Goal: Task Accomplishment & Management: Manage account settings

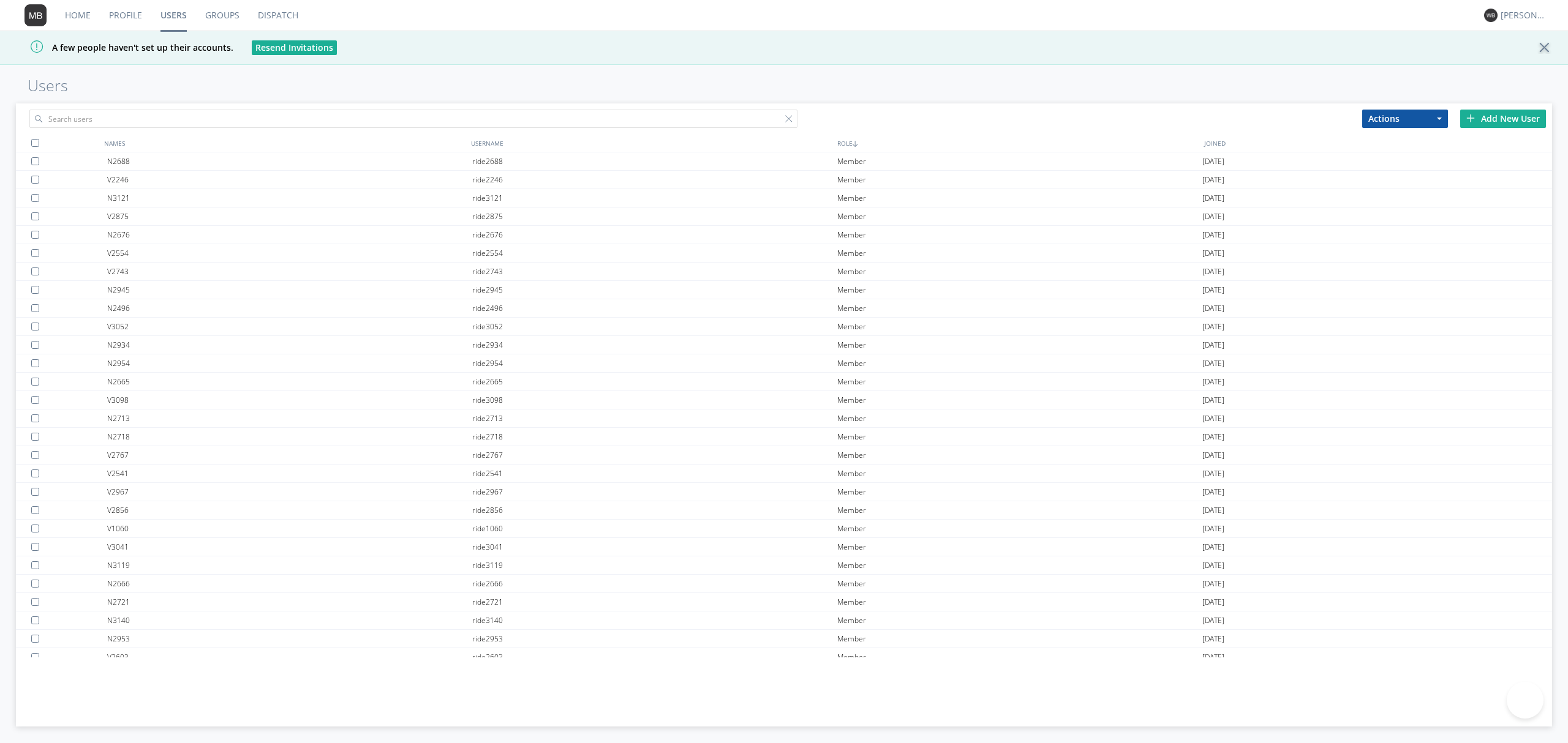
click at [458, 114] on input "text" at bounding box center [413, 119] width 768 height 19
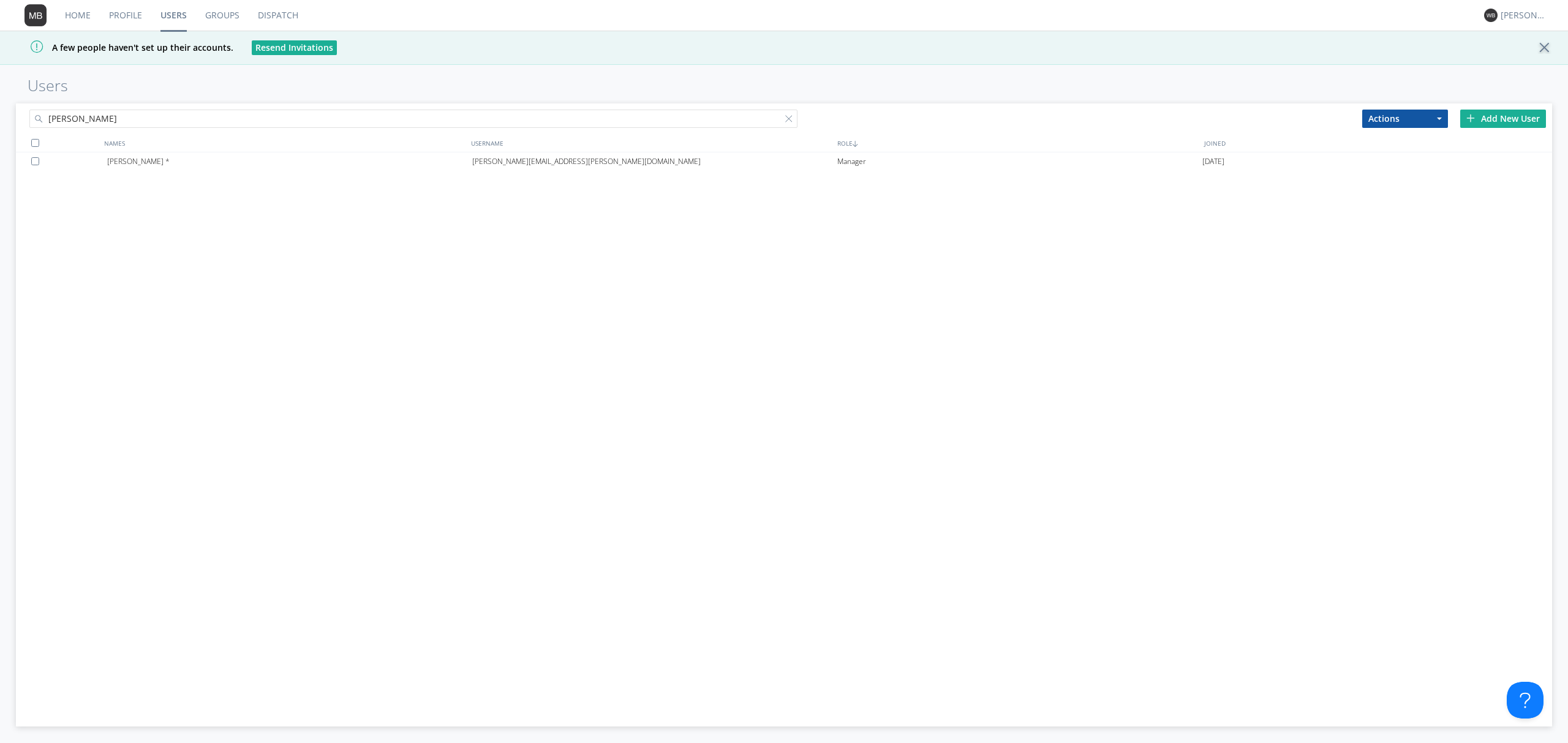
click at [150, 120] on input "[PERSON_NAME]" at bounding box center [413, 119] width 768 height 19
drag, startPoint x: 97, startPoint y: 121, endPoint x: 49, endPoint y: 123, distance: 48.0
click at [49, 123] on input "[PERSON_NAME]" at bounding box center [413, 119] width 768 height 19
click at [86, 122] on input "[PERSON_NAME]" at bounding box center [413, 119] width 768 height 19
type input "paul.mark"
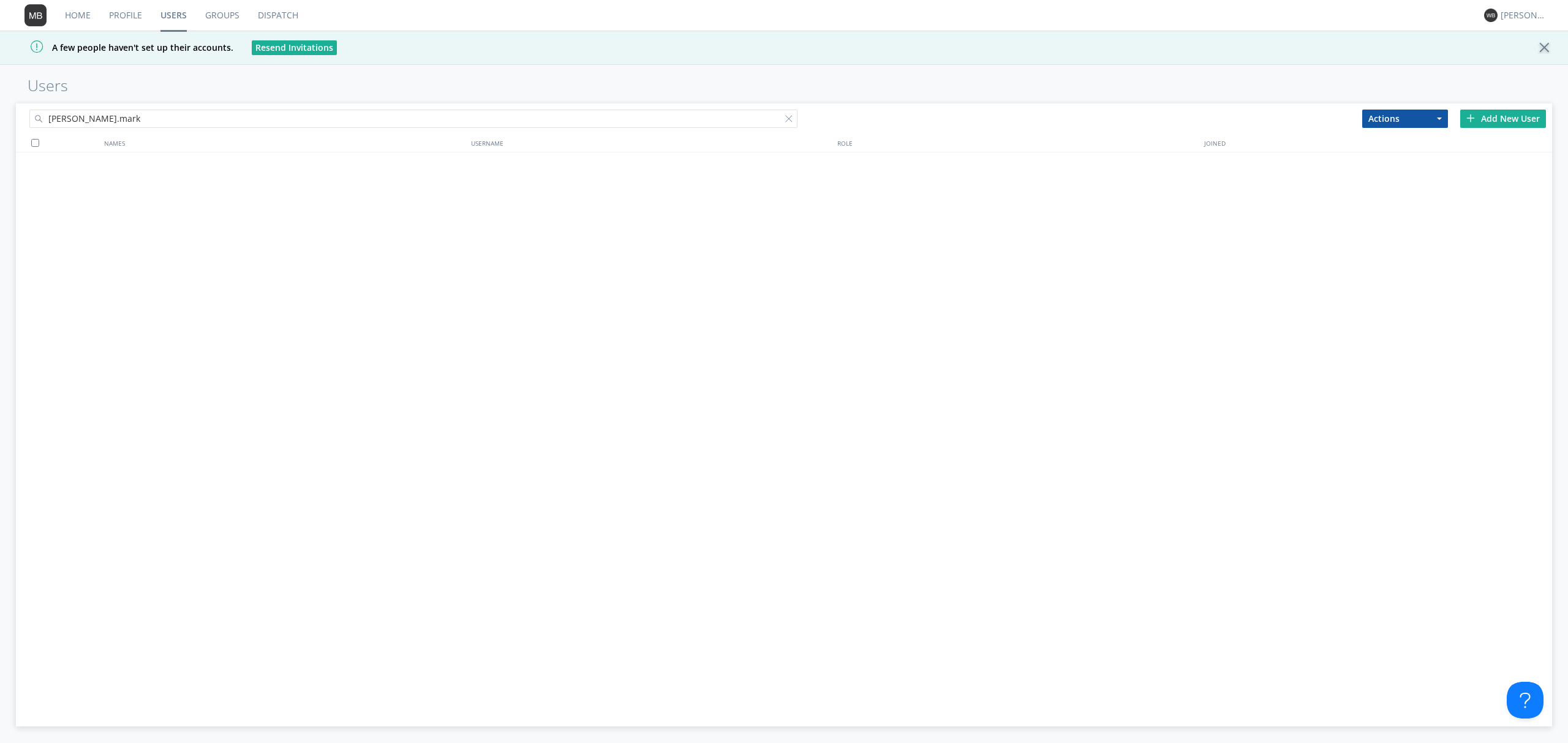
click at [167, 17] on link "Users" at bounding box center [173, 15] width 45 height 31
click at [787, 119] on div at bounding box center [791, 121] width 12 height 12
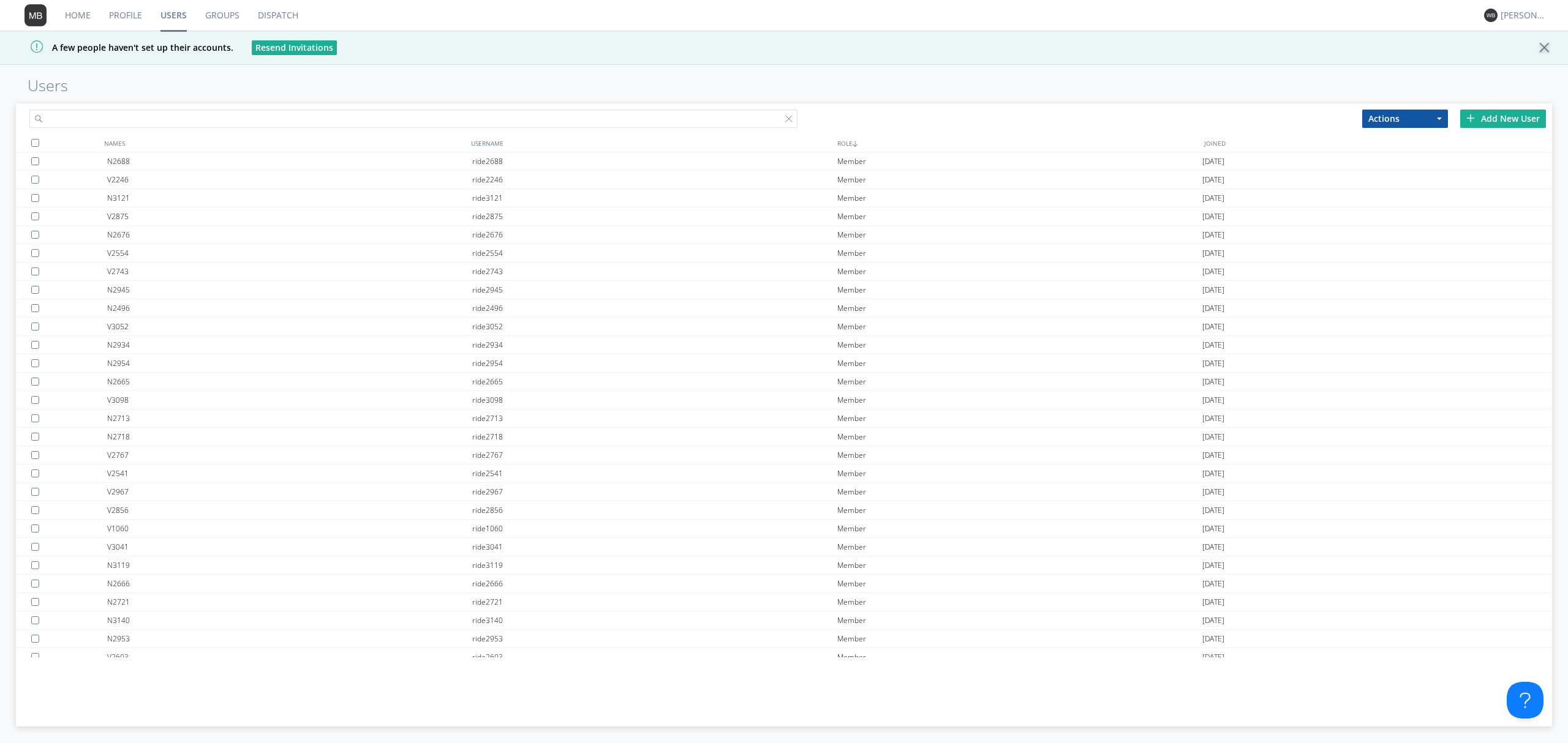
click at [277, 113] on input "text" at bounding box center [413, 119] width 768 height 19
click at [207, 121] on input "text" at bounding box center [413, 119] width 768 height 19
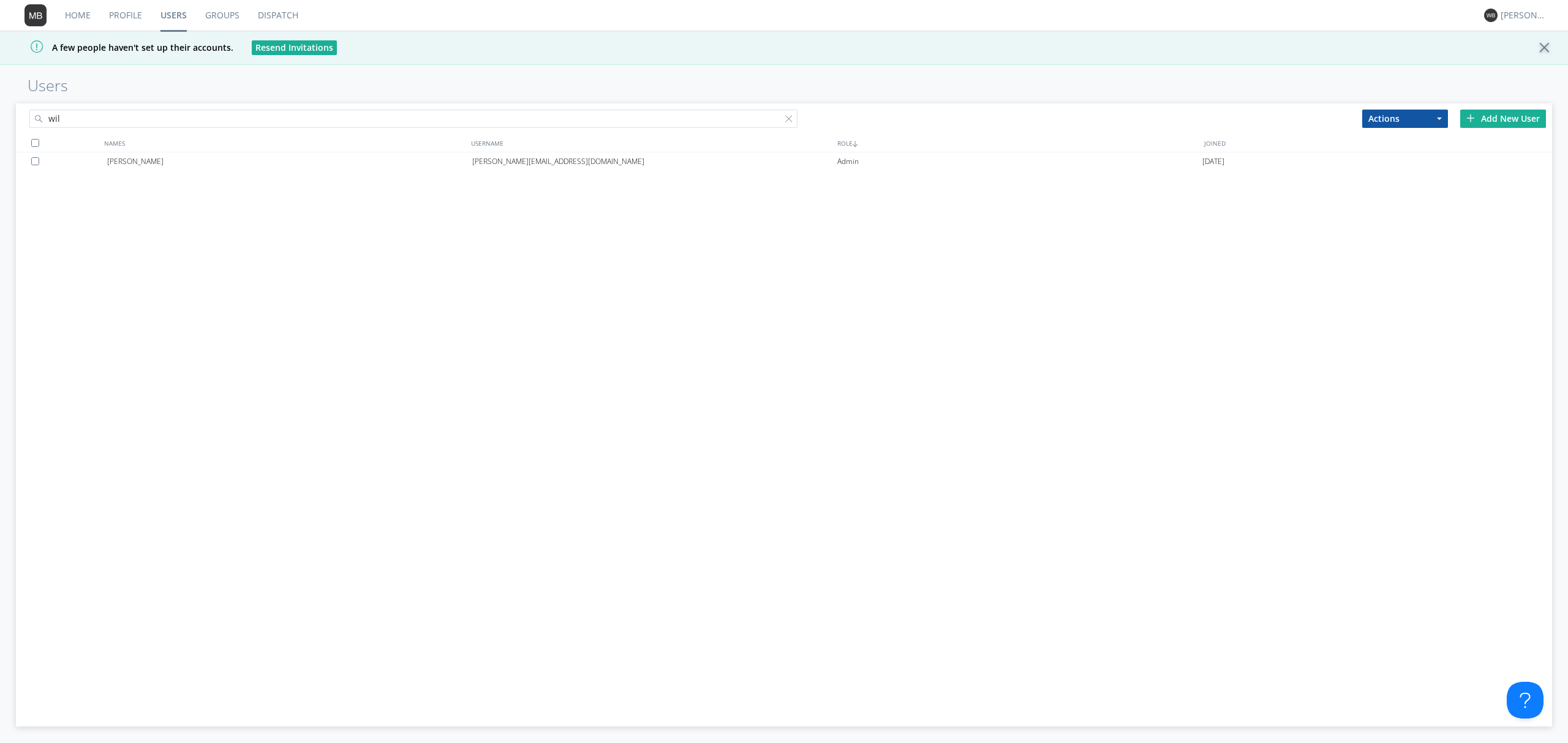
type input "wil"
click at [458, 173] on div "Wilfred Byamukama wilfred.byamukama@transdev.com Admin 2019-06-25" at bounding box center [784, 405] width 1536 height 505
click at [460, 158] on div "[PERSON_NAME]" at bounding box center [290, 161] width 365 height 19
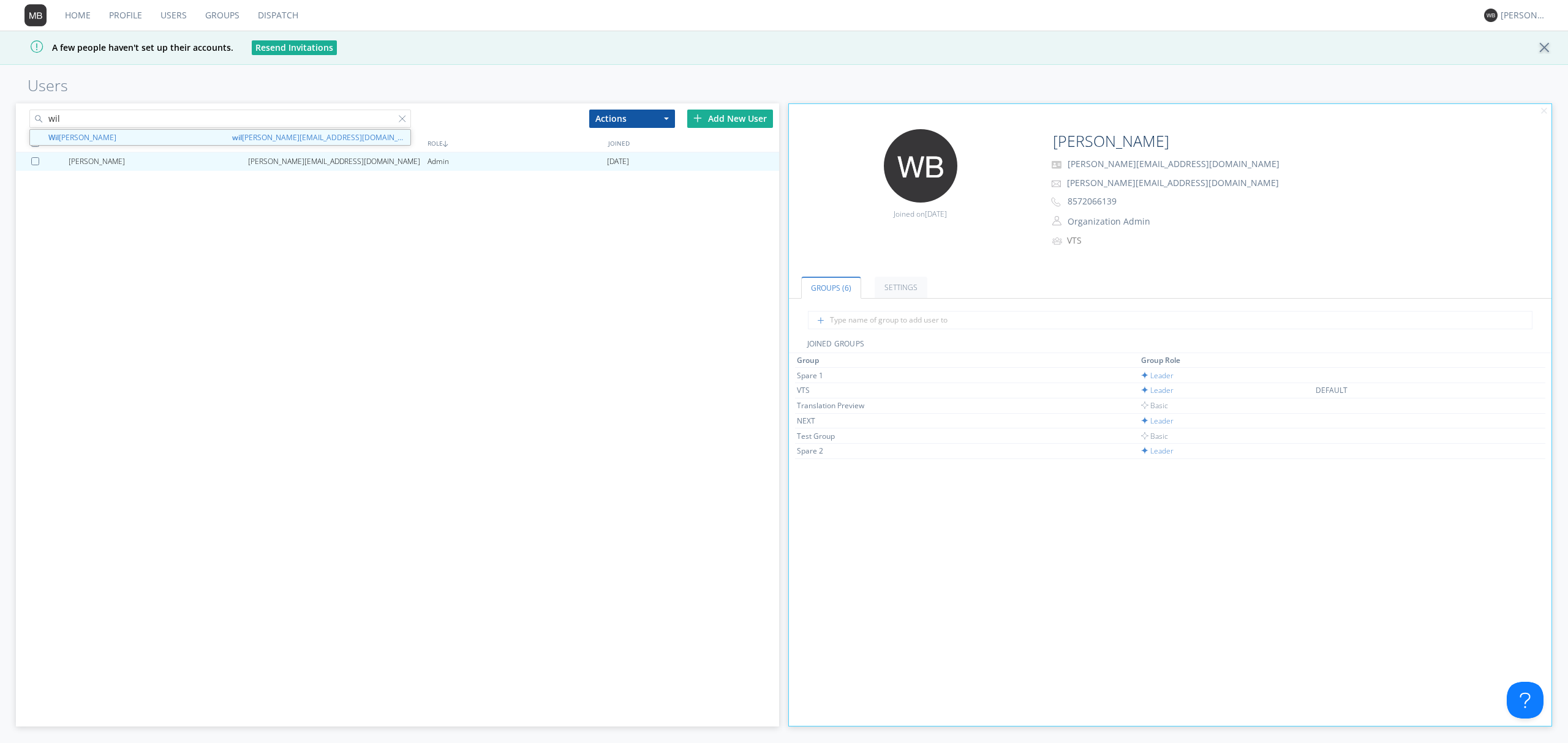
drag, startPoint x: 94, startPoint y: 119, endPoint x: 31, endPoint y: 118, distance: 63.0
click at [31, 118] on input "wil" at bounding box center [220, 119] width 382 height 19
click at [235, 195] on div "Wilfred Byamukama wilfred.byamukama@transdev.com Admin 2019-06-25" at bounding box center [397, 405] width 763 height 505
click at [163, 118] on input "wil" at bounding box center [220, 119] width 382 height 19
drag, startPoint x: 73, startPoint y: 116, endPoint x: 38, endPoint y: 117, distance: 35.0
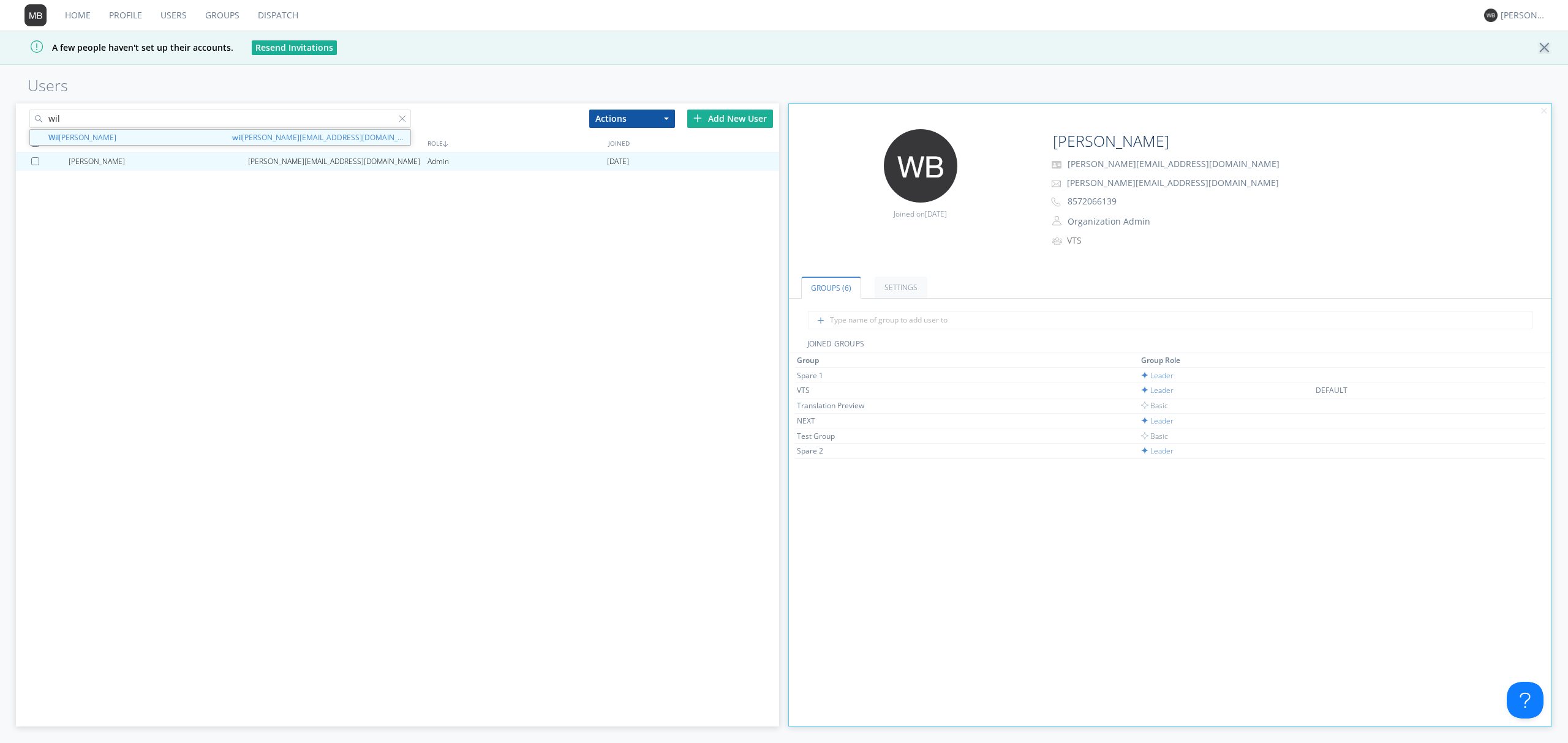
click at [38, 117] on input "wil" at bounding box center [220, 119] width 382 height 19
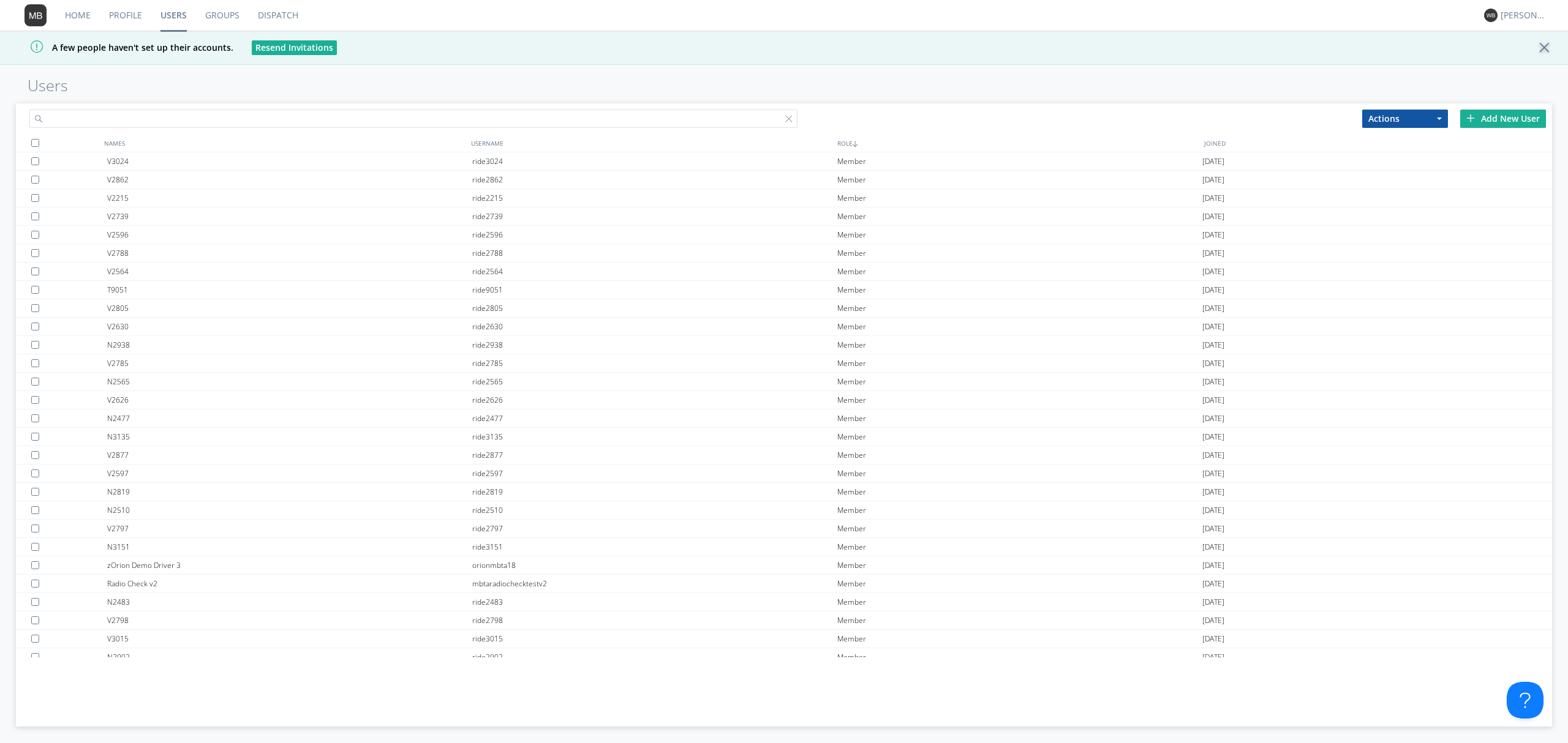
click at [130, 121] on input "text" at bounding box center [413, 119] width 768 height 19
drag, startPoint x: 77, startPoint y: 118, endPoint x: 16, endPoint y: 126, distance: 61.5
click at [16, 126] on div "[PERSON_NAME]" at bounding box center [399, 117] width 768 height 26
type input "g"
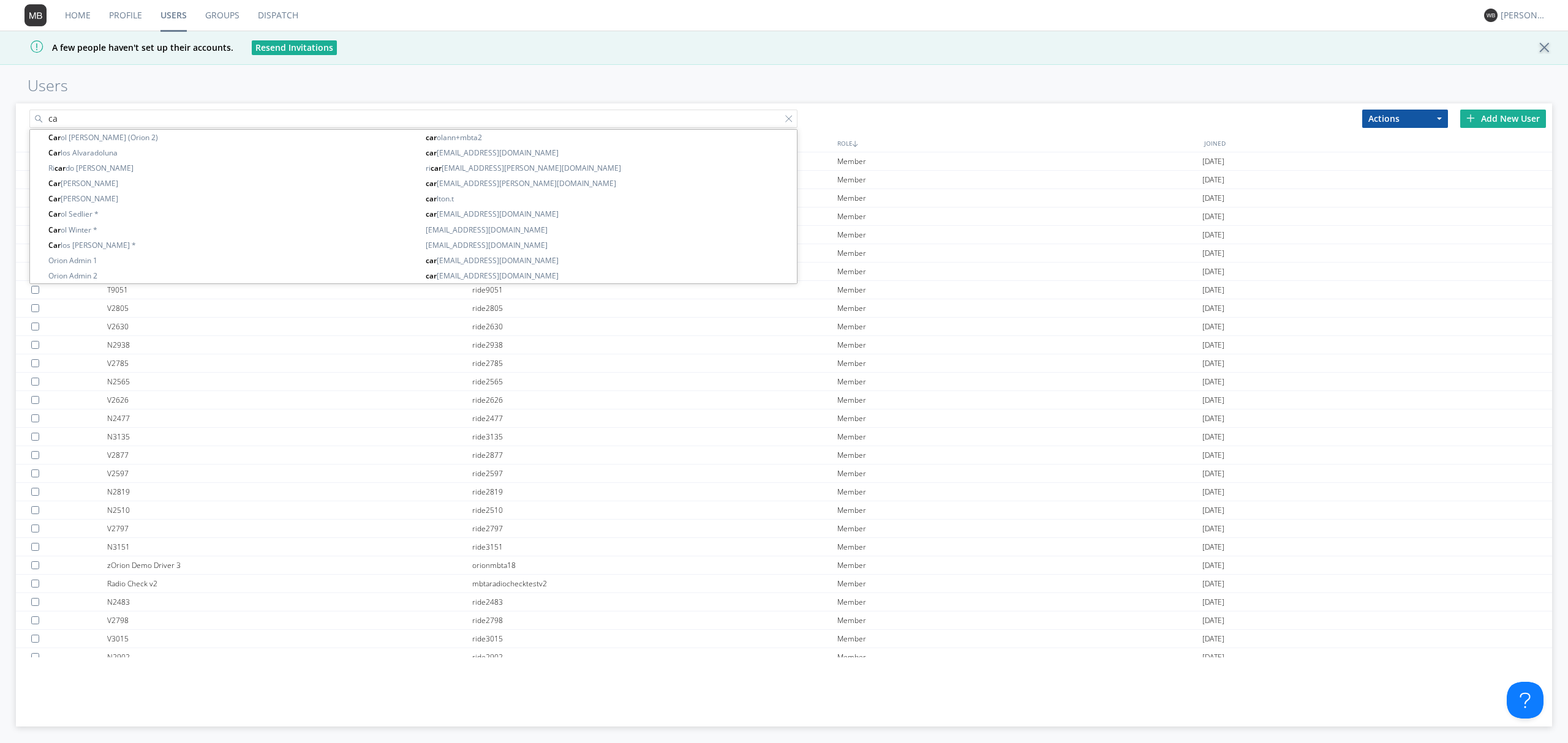
type input "c"
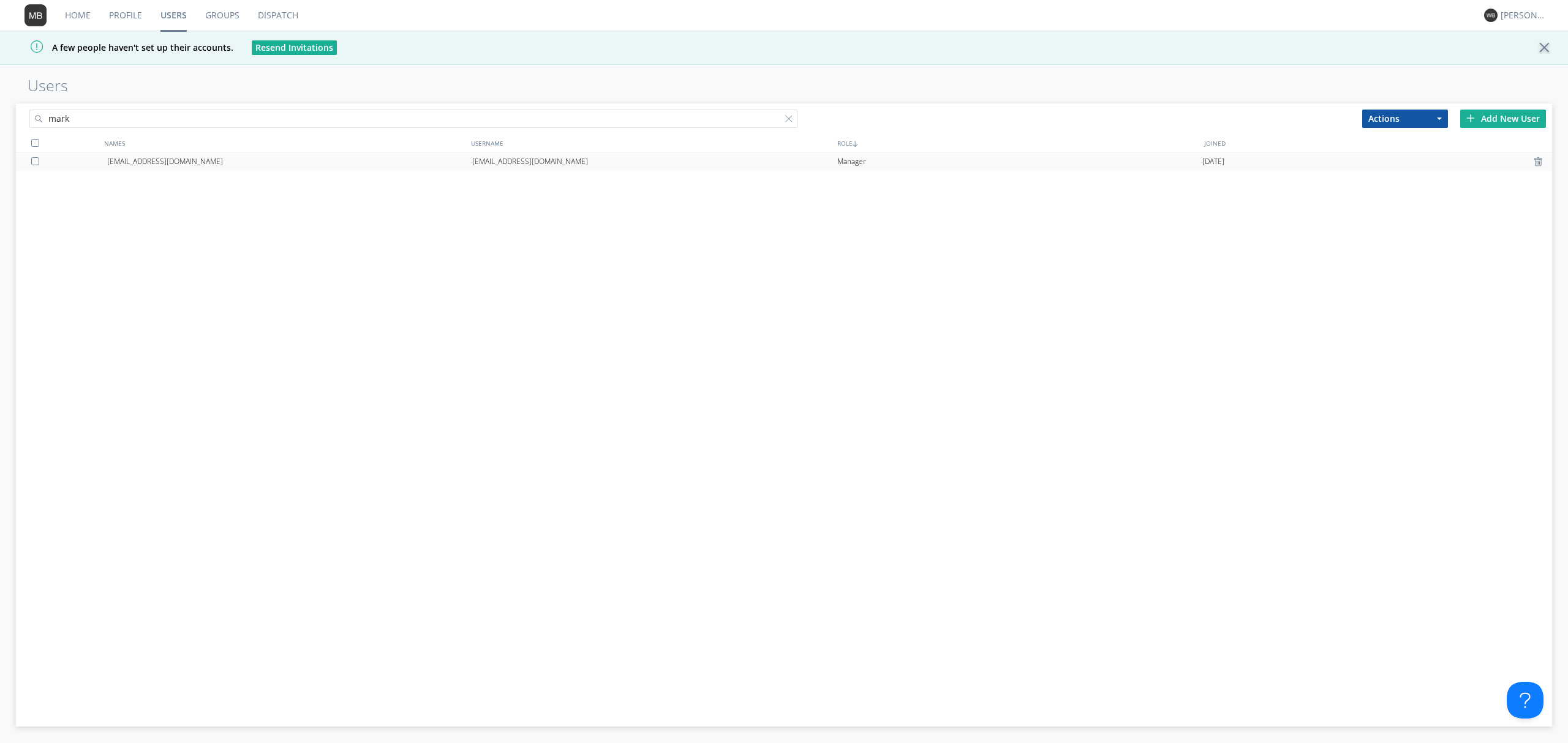
type input "mark"
click at [353, 165] on div "[EMAIL_ADDRESS][DOMAIN_NAME]" at bounding box center [290, 161] width 365 height 19
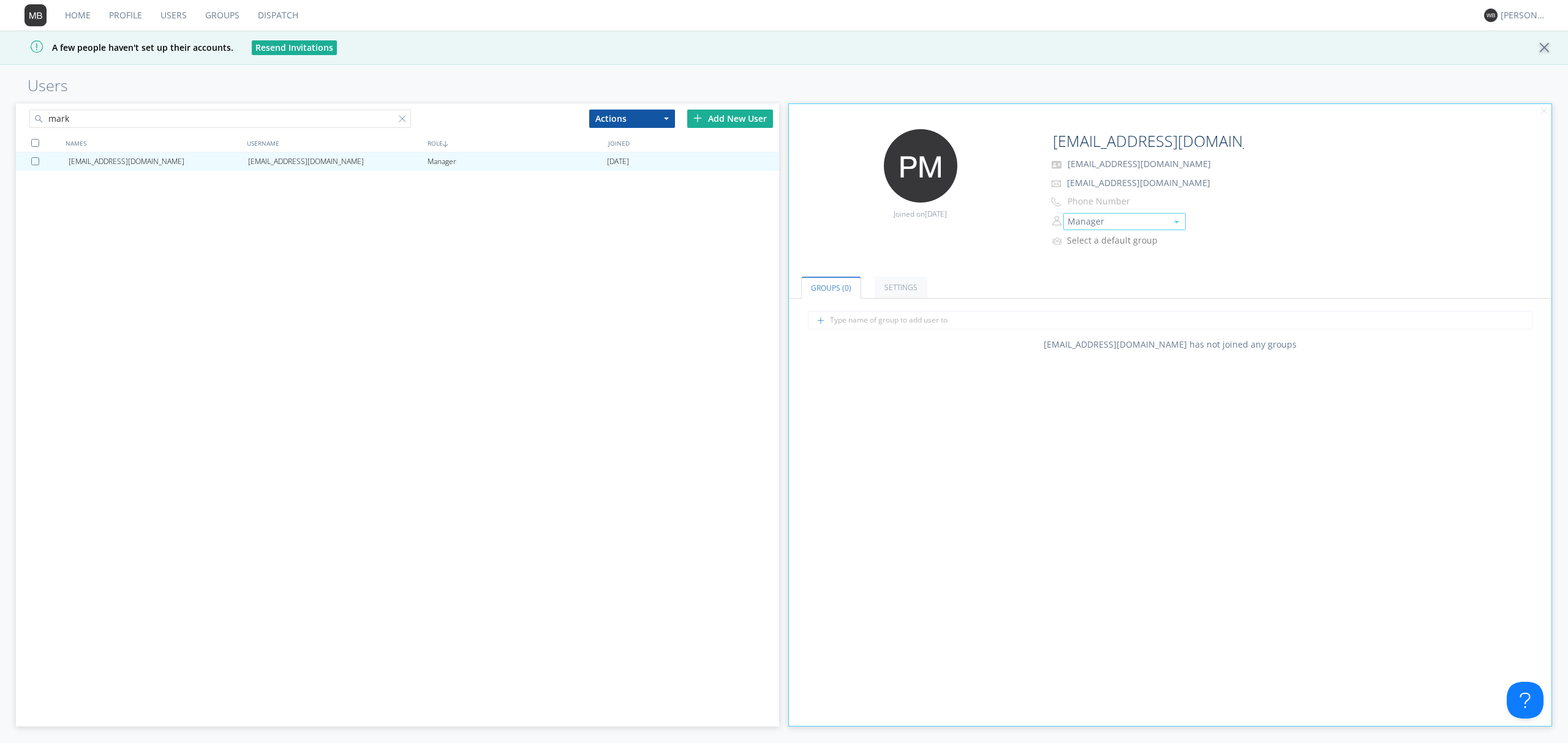
click at [1179, 223] on button "Manager" at bounding box center [1124, 222] width 122 height 17
click at [1154, 280] on link "Basic User" at bounding box center [1124, 277] width 121 height 19
click at [539, 54] on div "A few people haven't set up their accounts. Resend Invitations" at bounding box center [784, 48] width 1568 height 34
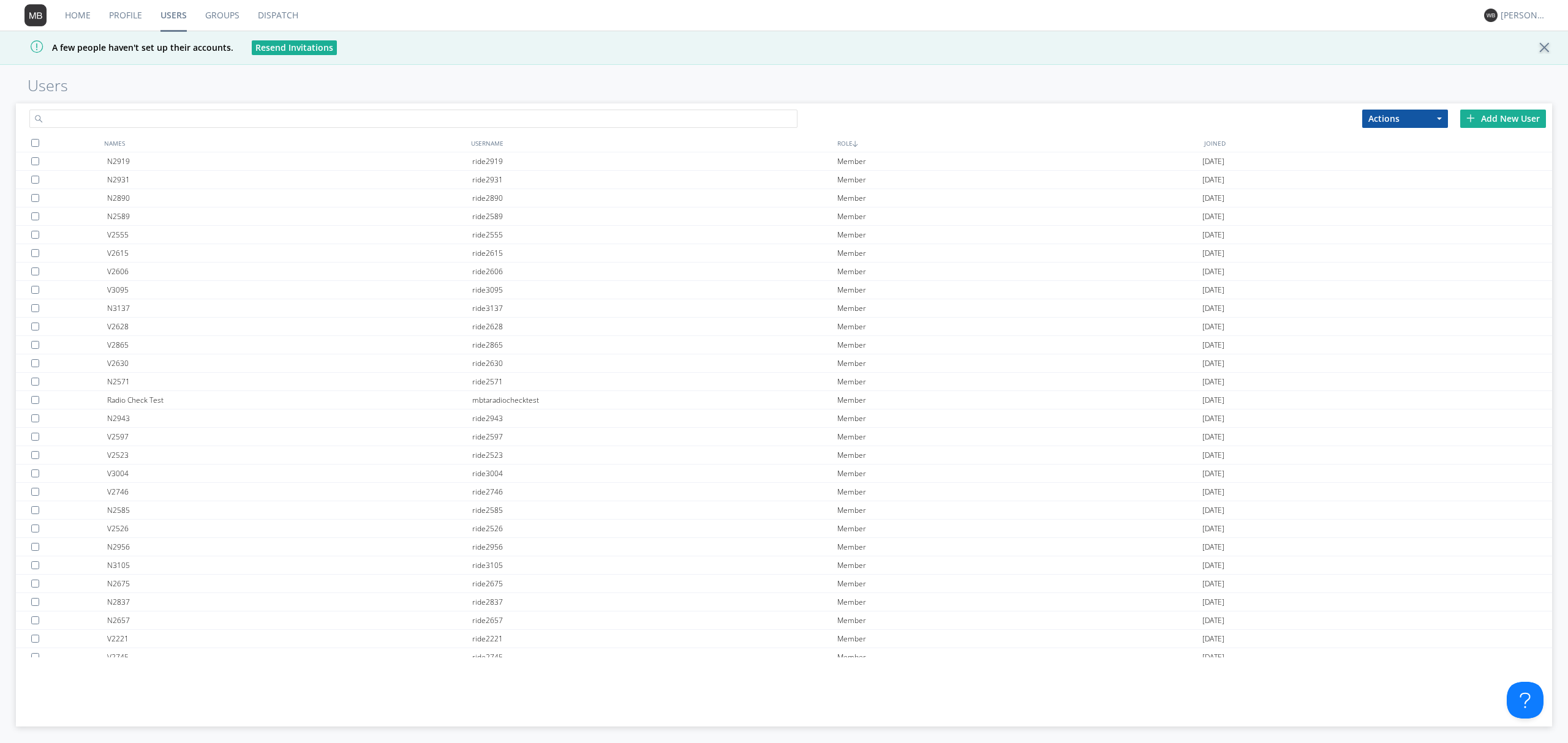
click at [186, 119] on input "text" at bounding box center [413, 119] width 768 height 19
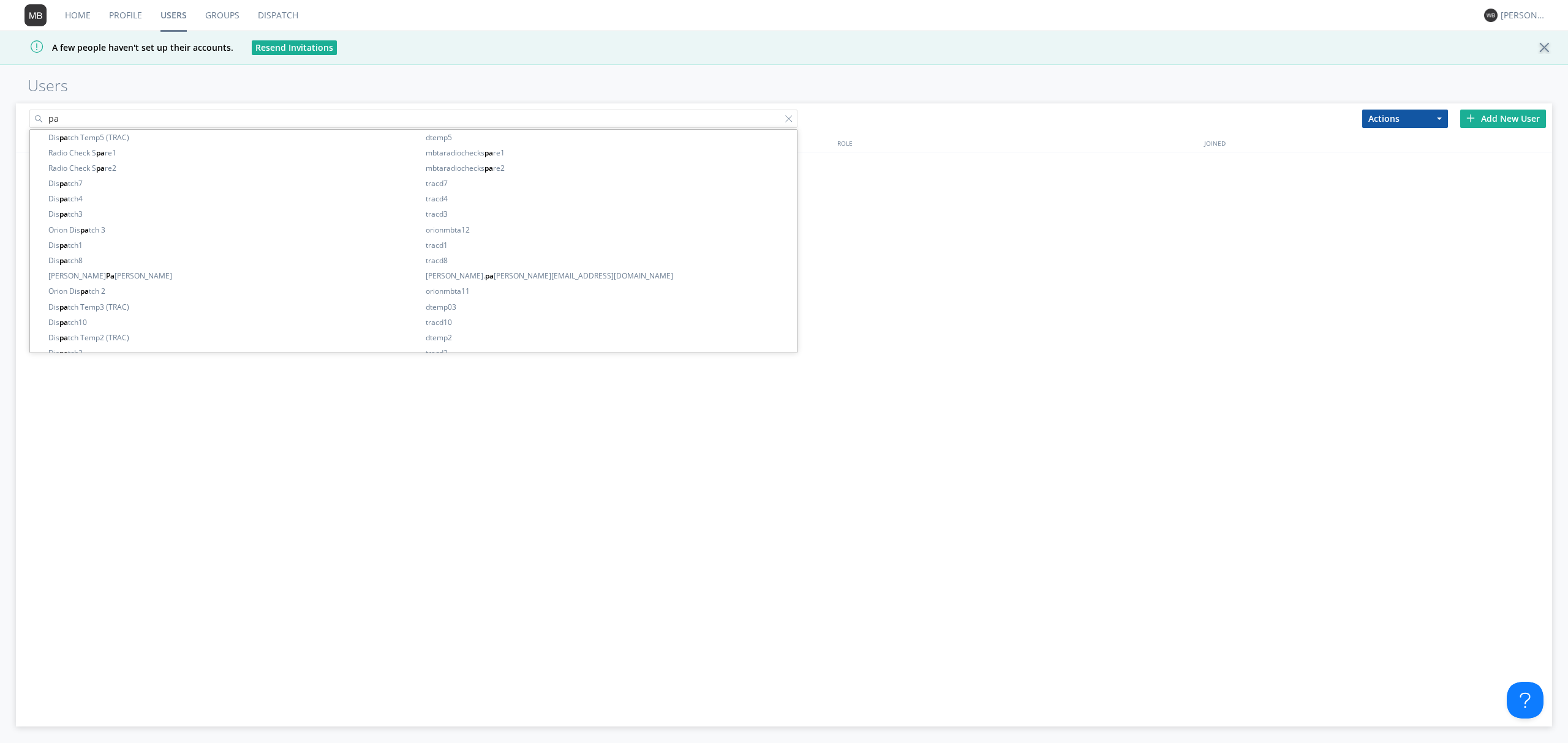
type input "p"
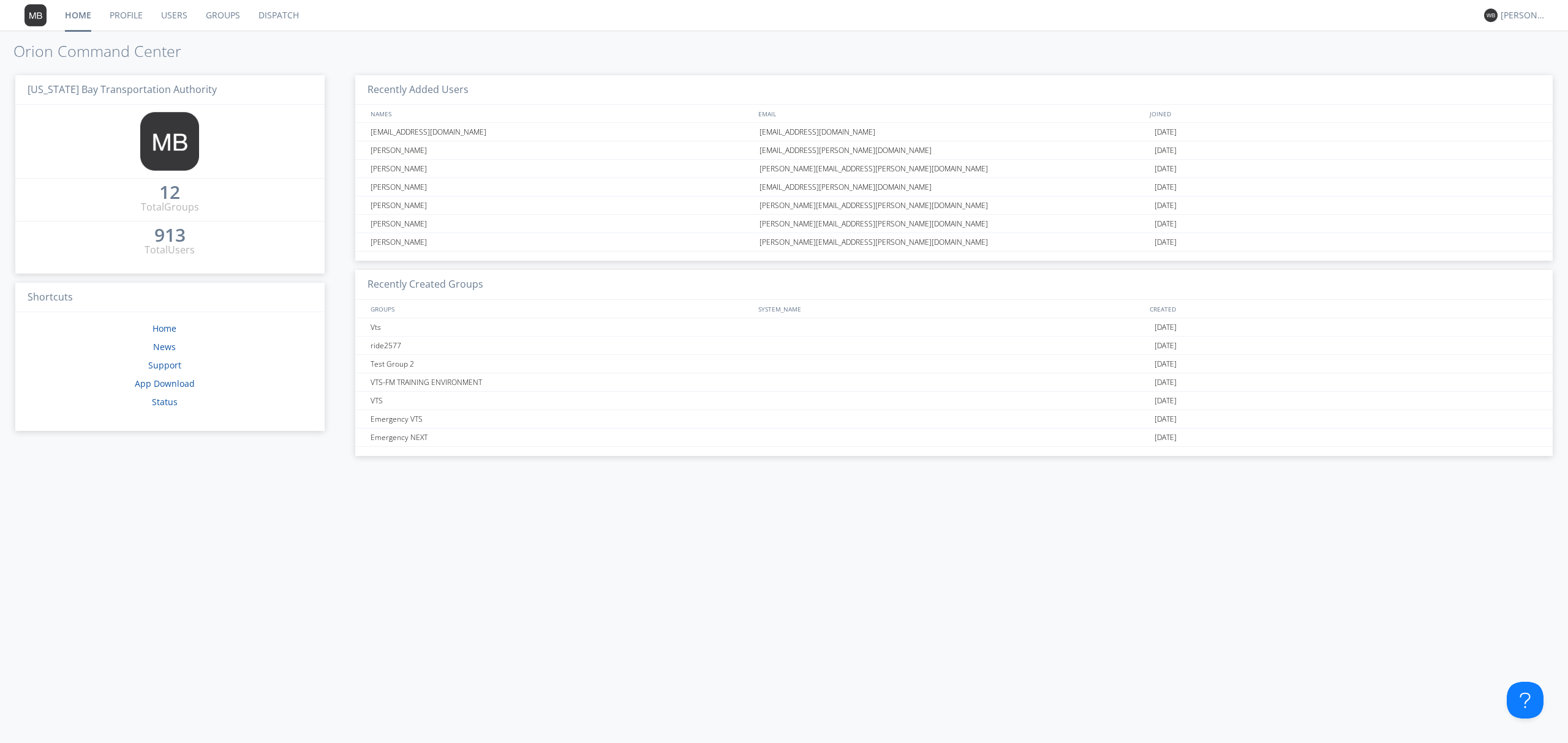
click at [168, 16] on link "Users" at bounding box center [174, 15] width 45 height 31
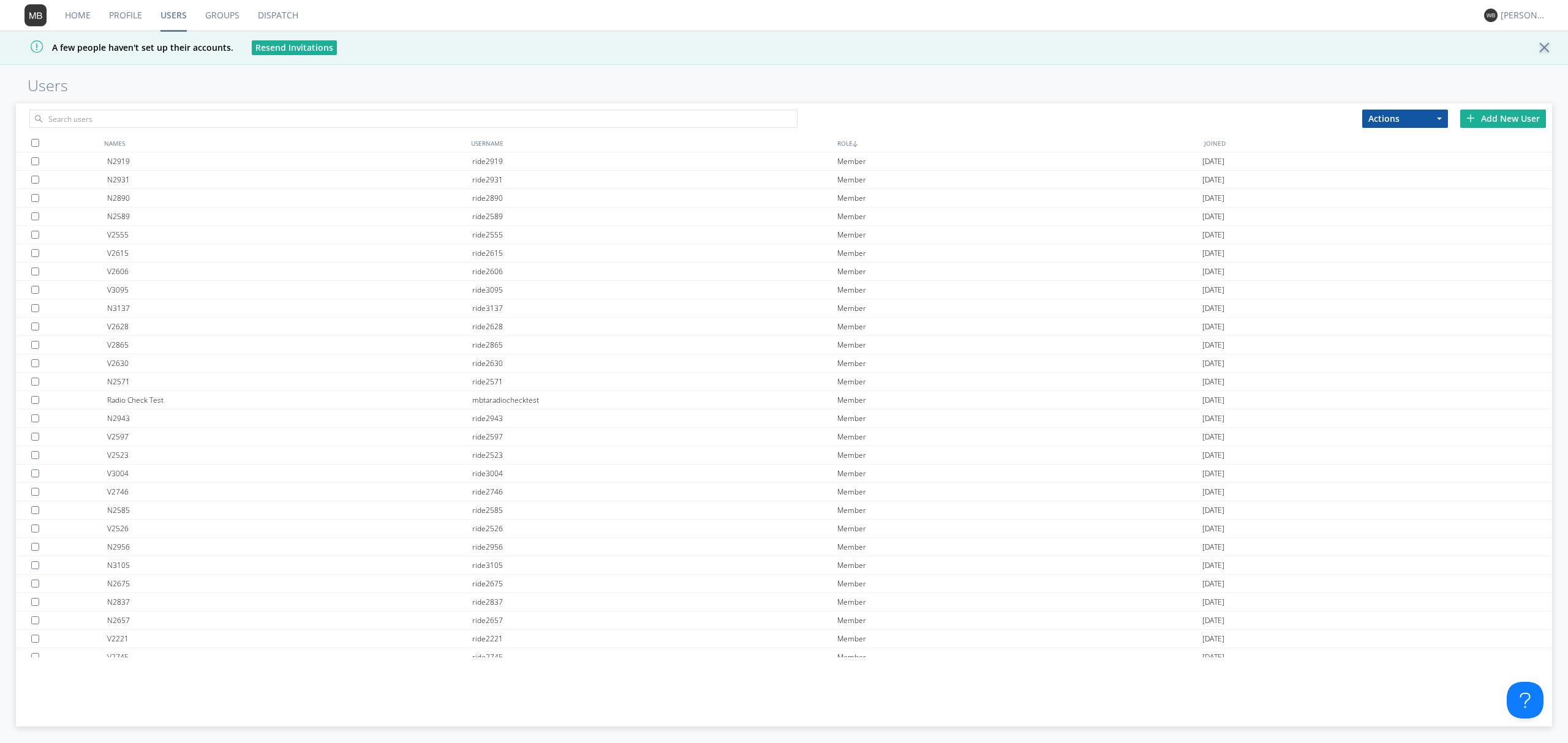
click at [175, 106] on div at bounding box center [399, 116] width 768 height 25
click at [170, 117] on input "text" at bounding box center [413, 119] width 768 height 19
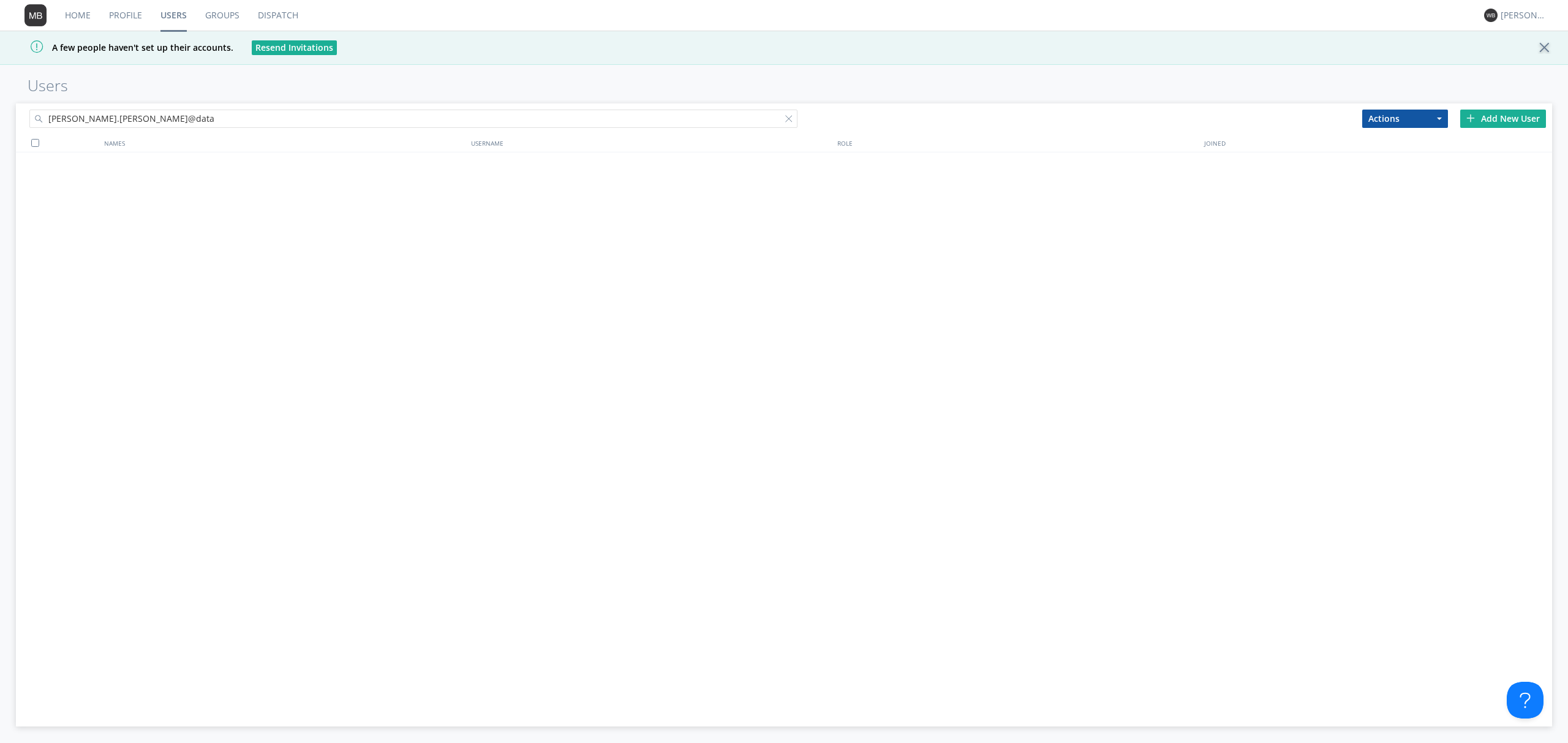
drag, startPoint x: 95, startPoint y: 119, endPoint x: 0, endPoint y: 133, distance: 96.0
click at [0, 133] on div "paul.mark@data Actions Add to Group Delete User Edit Settings Export Users Add …" at bounding box center [784, 422] width 1568 height 644
type input "data"
click at [282, 162] on div "[EMAIL_ADDRESS][DOMAIN_NAME]" at bounding box center [290, 161] width 365 height 19
